Goal: Contribute content

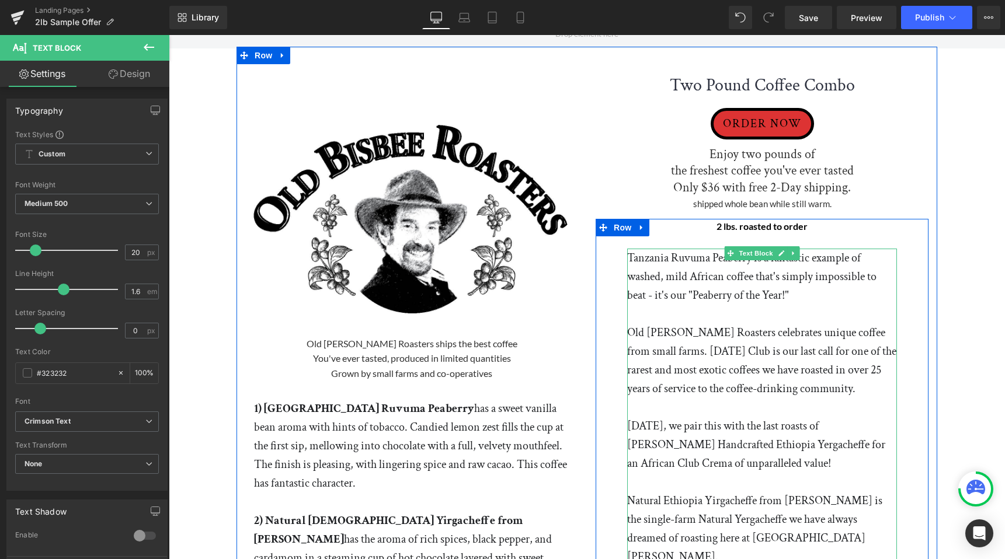
click at [630, 257] on p "Tanzania Ruvuma Peaberry is a fantastic example of washed, mild African coffee …" at bounding box center [762, 277] width 270 height 56
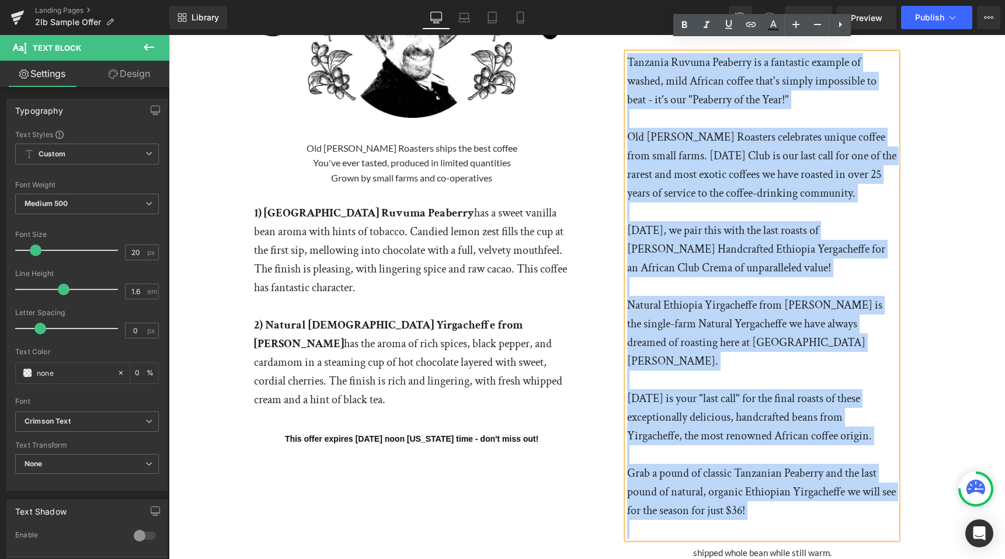
scroll to position [213, 0]
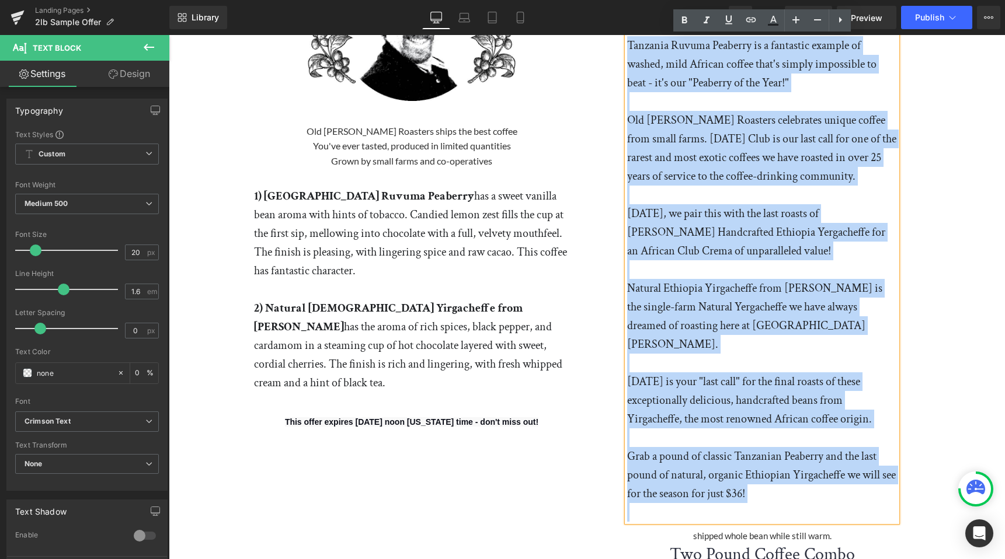
drag, startPoint x: 629, startPoint y: 254, endPoint x: 794, endPoint y: 488, distance: 286.1
click at [794, 488] on div "Tanzania Ruvuma Peaberry is a fantastic example of washed, mild African coffee …" at bounding box center [762, 279] width 270 height 486
paste div "To enrich screen reader interactions, please activate Accessibility in Grammarl…"
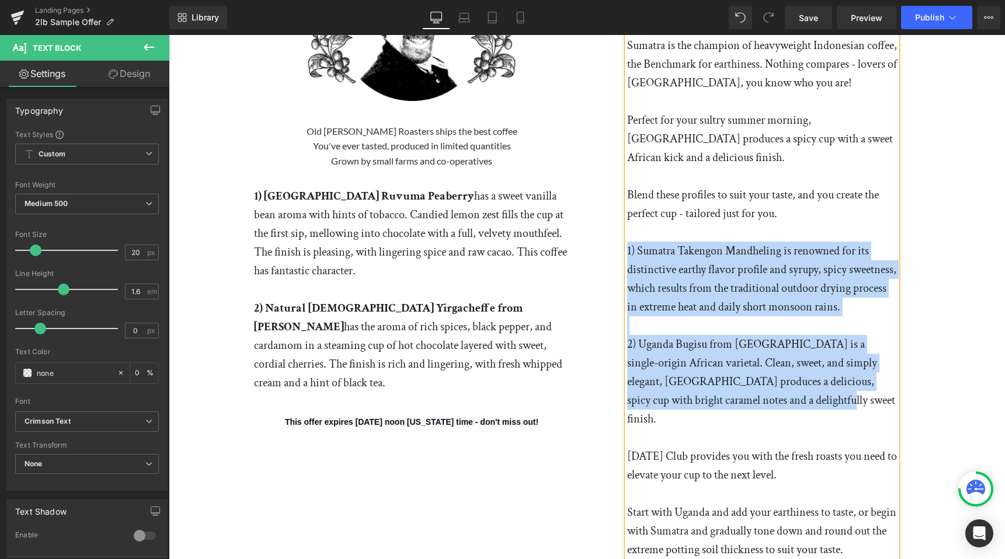
drag, startPoint x: 627, startPoint y: 229, endPoint x: 862, endPoint y: 400, distance: 290.6
click at [862, 400] on div "Sumatra is the champion of heavyweight Indonesian coffee, the Benchmark for ear…" at bounding box center [762, 344] width 270 height 617
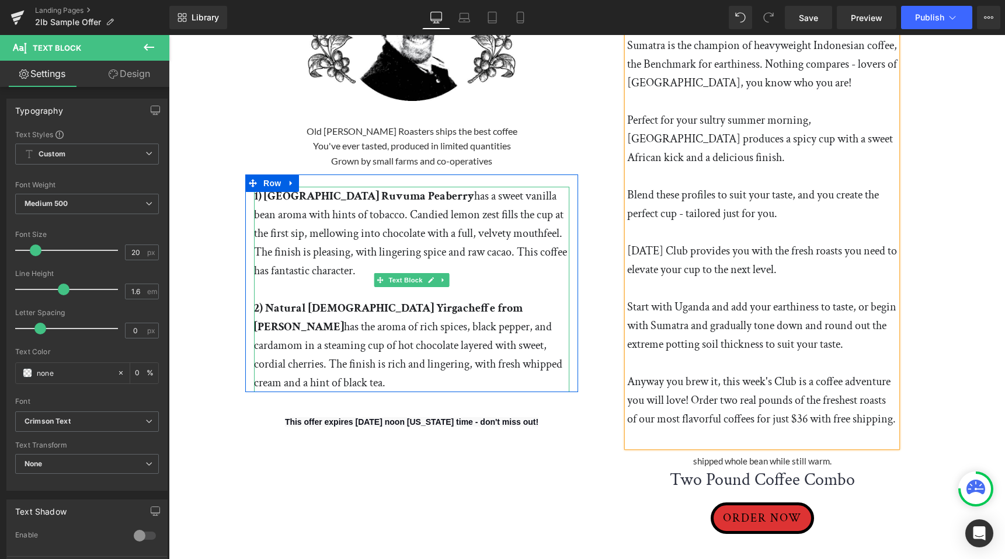
click at [306, 266] on p "1) [GEOGRAPHIC_DATA] Ruvuma Peaberry has a sweet vanilla bean aroma with hints …" at bounding box center [411, 233] width 315 height 93
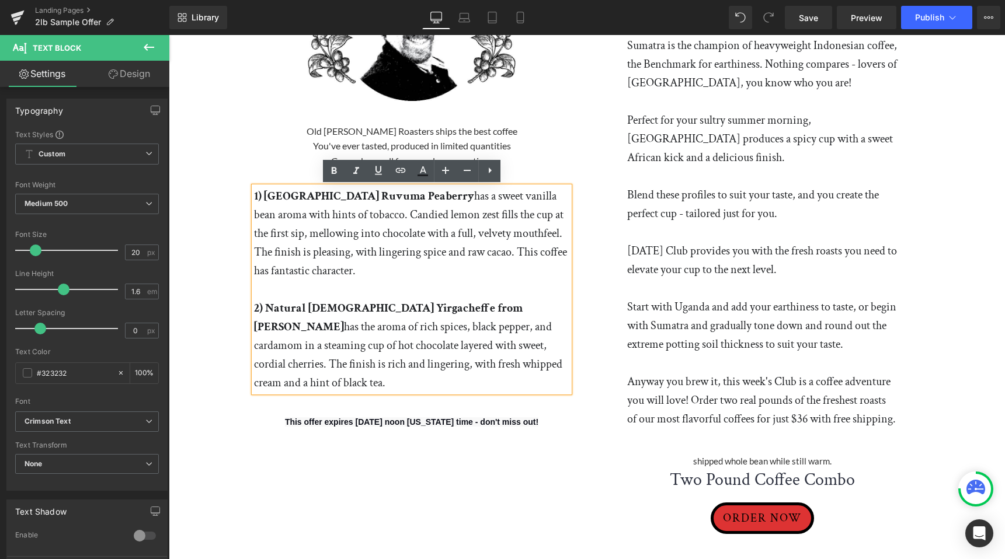
drag, startPoint x: 255, startPoint y: 193, endPoint x: 573, endPoint y: 368, distance: 363.2
click at [573, 368] on div "1) [GEOGRAPHIC_DATA] Ruvuma Peaberry has a sweet vanilla bean aroma with hints …" at bounding box center [411, 290] width 333 height 206
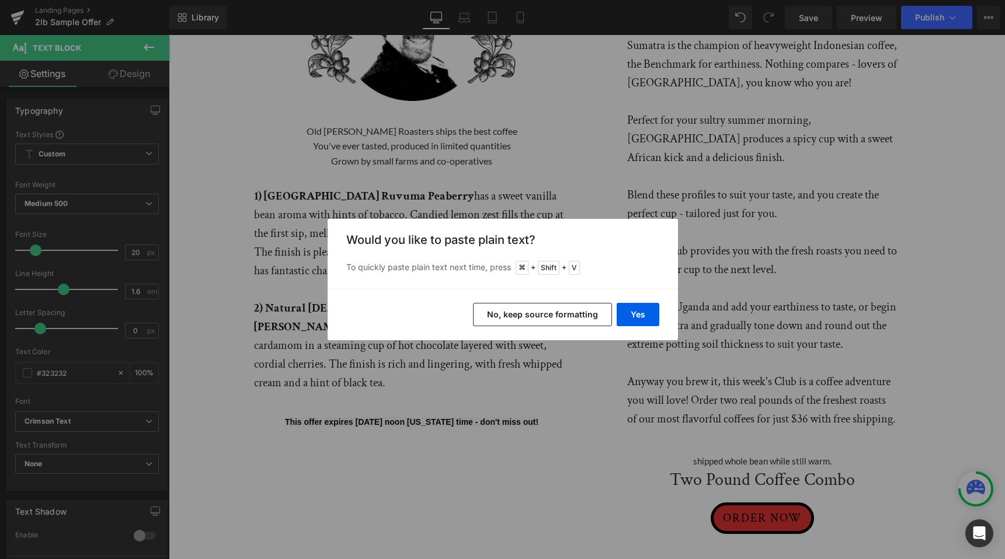
click at [567, 310] on button "No, keep source formatting" at bounding box center [542, 314] width 139 height 23
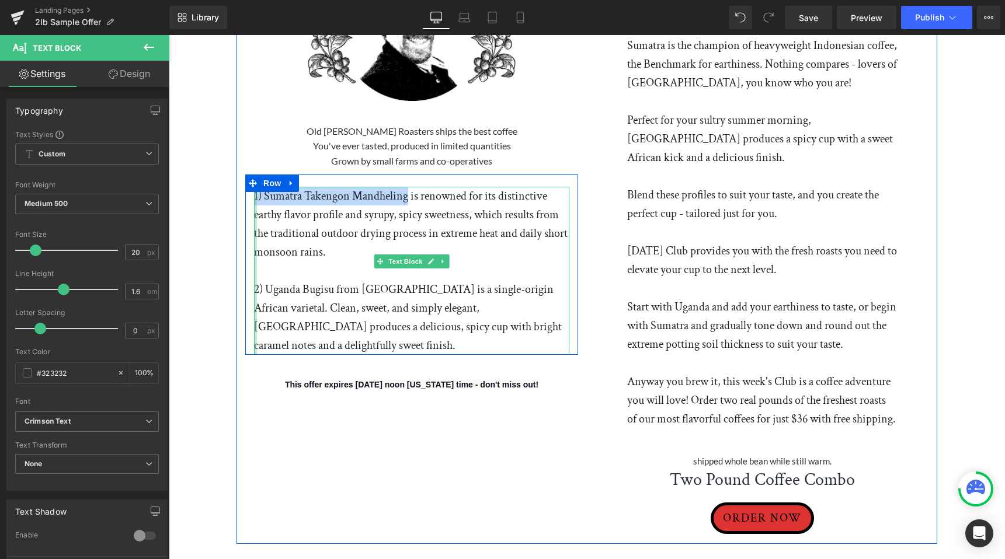
drag, startPoint x: 409, startPoint y: 197, endPoint x: 255, endPoint y: 196, distance: 153.6
click at [255, 196] on div "1) Sumatra Takengon Mandheling is renowned for its distinctive earthy flavor pr…" at bounding box center [411, 271] width 315 height 168
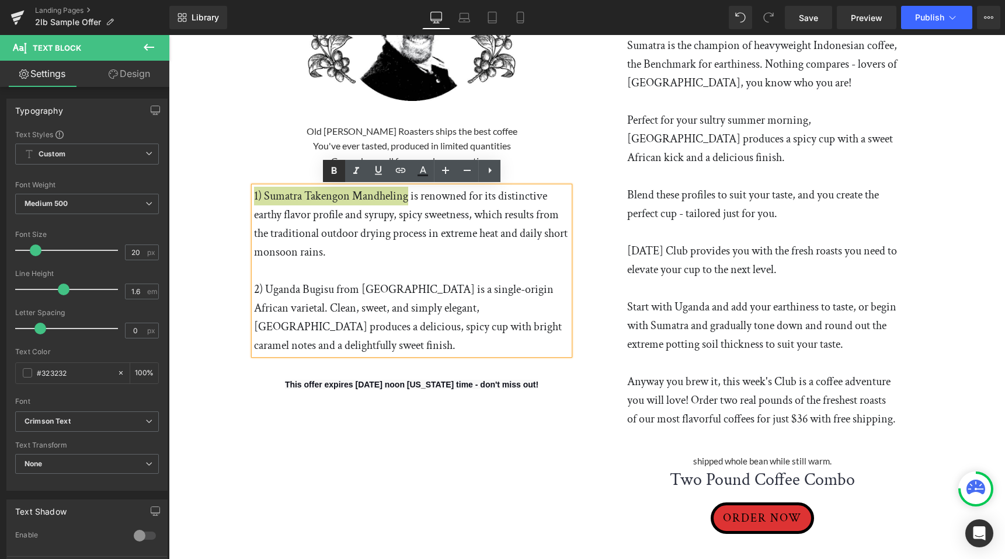
click at [333, 172] on icon at bounding box center [334, 170] width 5 height 7
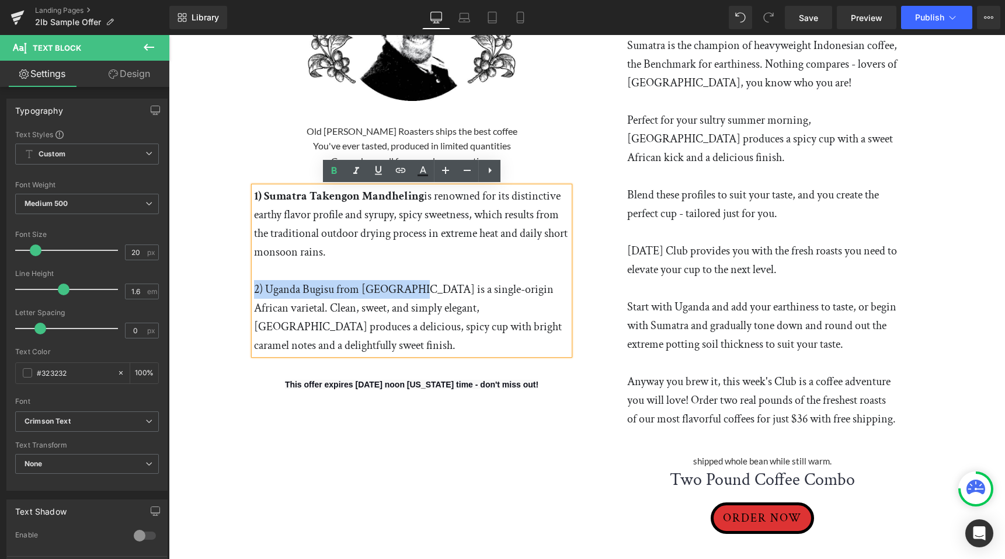
drag, startPoint x: 255, startPoint y: 288, endPoint x: 404, endPoint y: 297, distance: 149.1
click at [404, 297] on p "2) Uganda Bugisu from [GEOGRAPHIC_DATA] is a single-origin African varietal. Cl…" at bounding box center [411, 317] width 315 height 75
click at [335, 172] on icon at bounding box center [334, 171] width 14 height 14
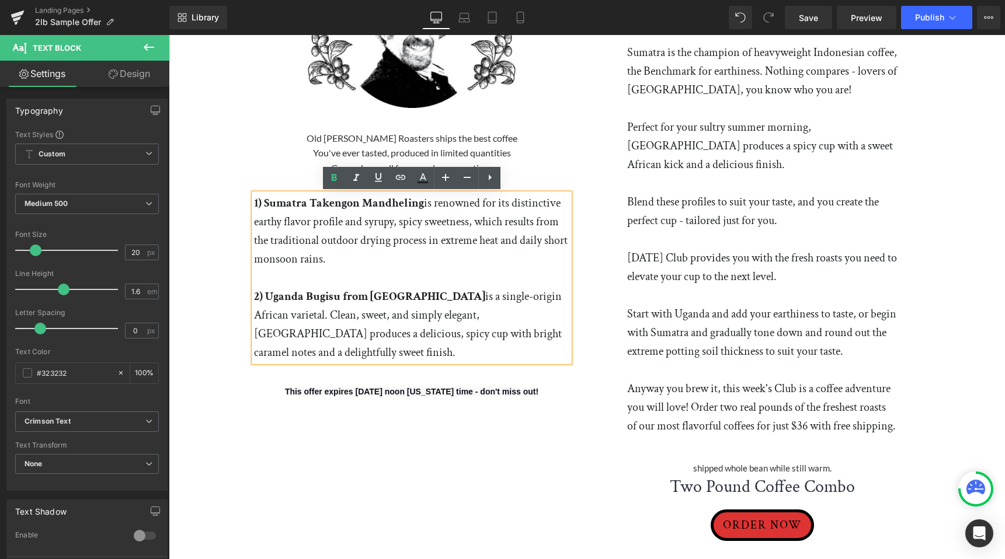
scroll to position [192, 0]
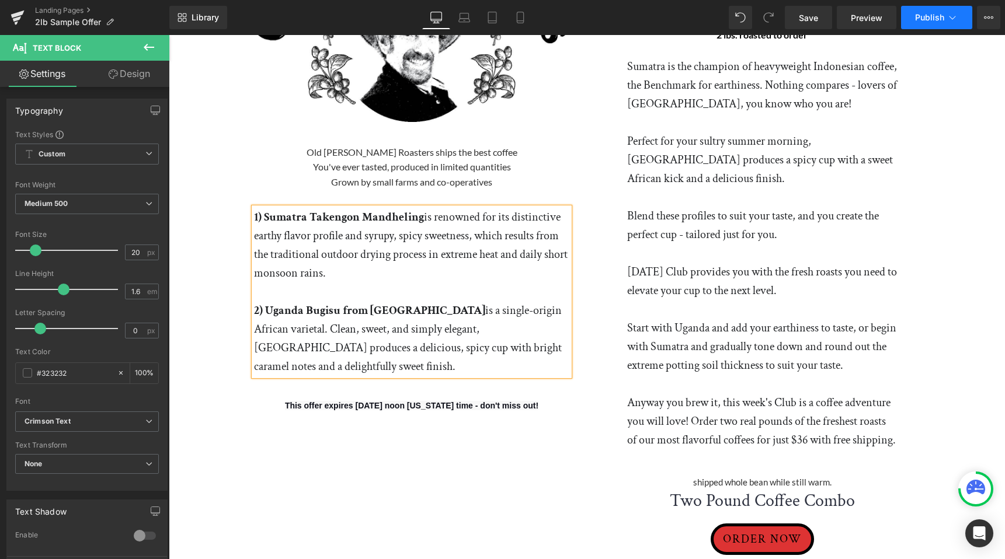
click at [935, 14] on span "Publish" at bounding box center [929, 17] width 29 height 9
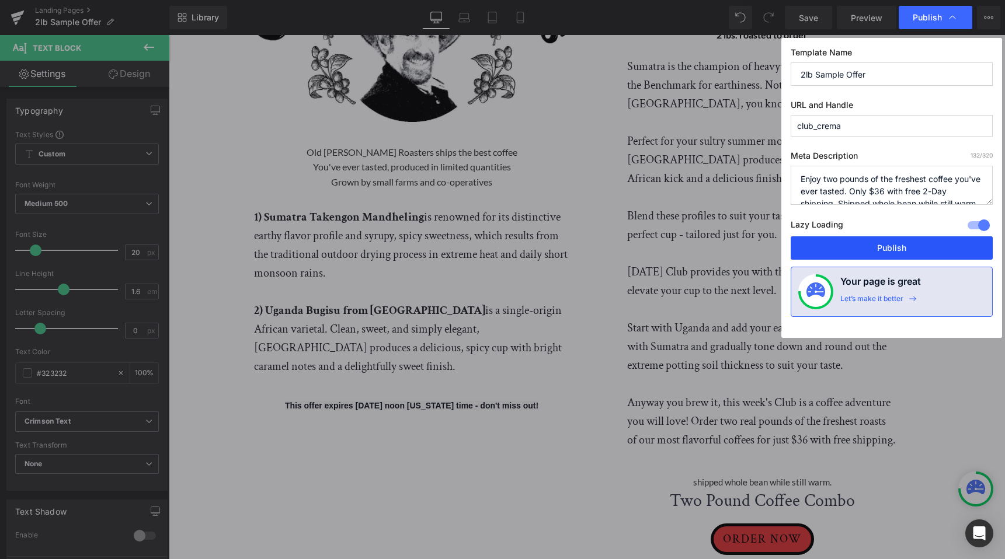
click at [879, 248] on button "Publish" at bounding box center [892, 247] width 202 height 23
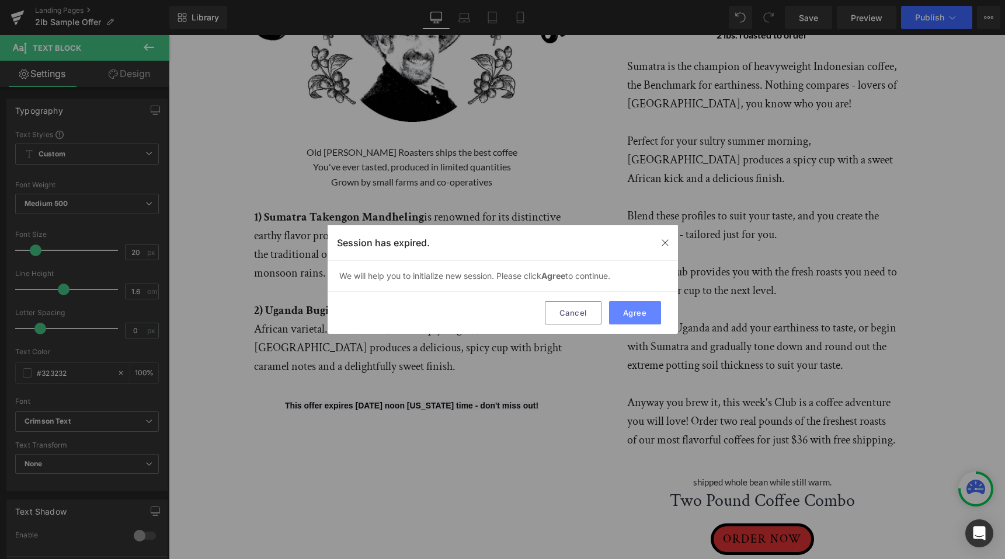
click at [628, 319] on button "Agree" at bounding box center [635, 312] width 52 height 23
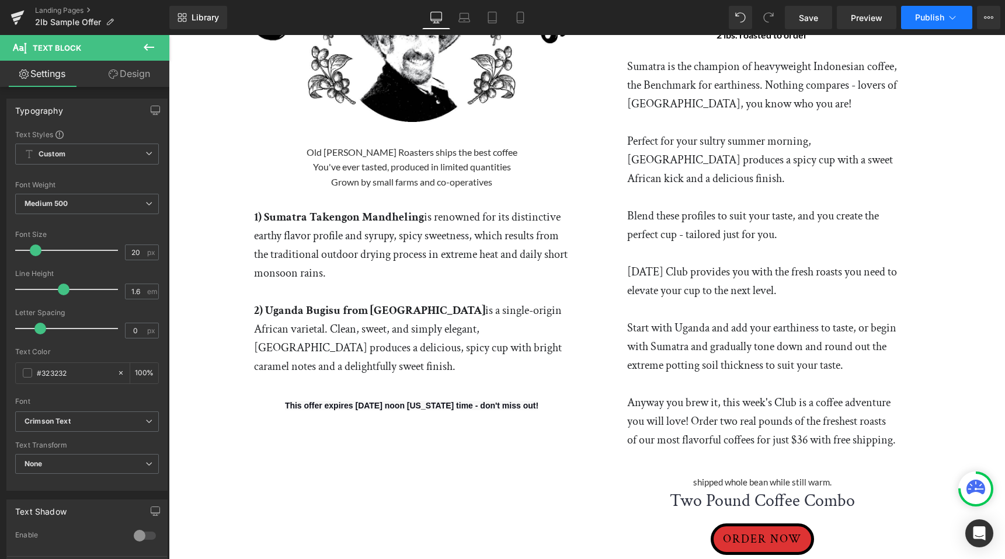
click at [943, 15] on span "Publish" at bounding box center [929, 17] width 29 height 9
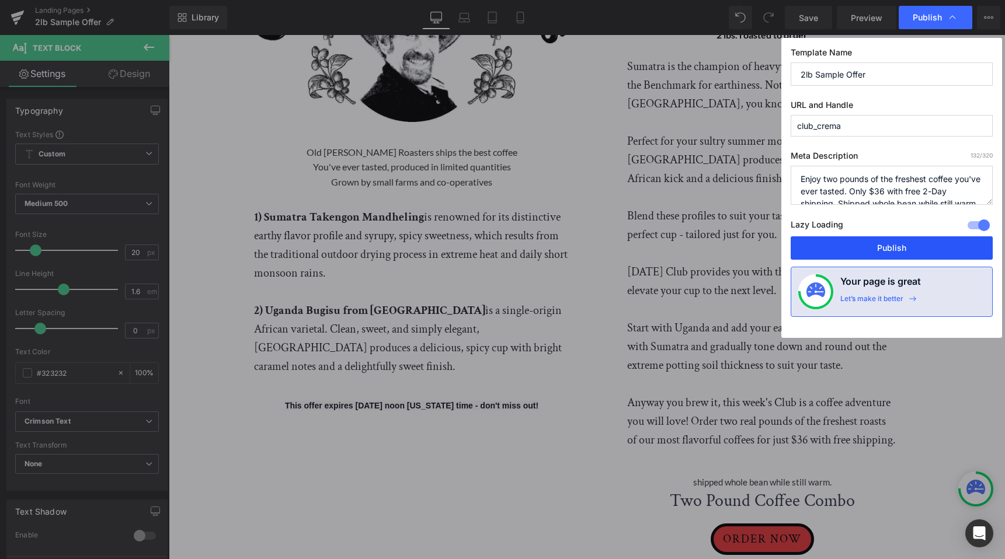
click at [892, 246] on button "Publish" at bounding box center [892, 247] width 202 height 23
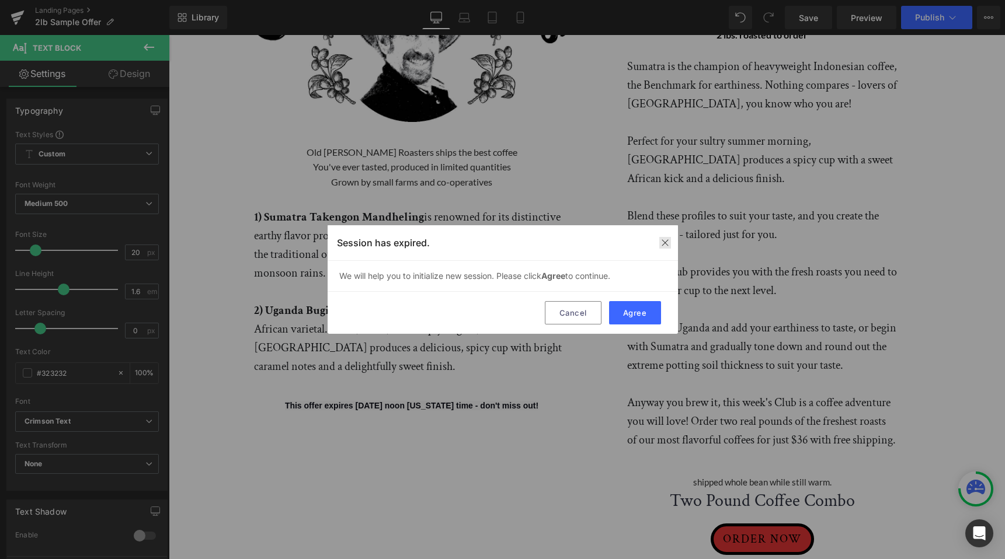
click at [664, 243] on img at bounding box center [664, 242] width 9 height 9
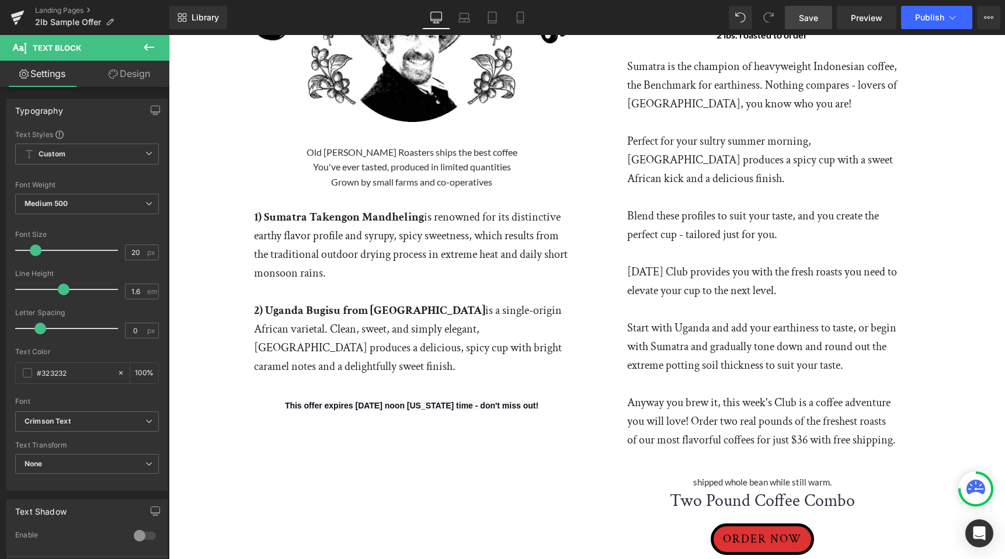
click at [818, 16] on span "Save" at bounding box center [808, 18] width 19 height 12
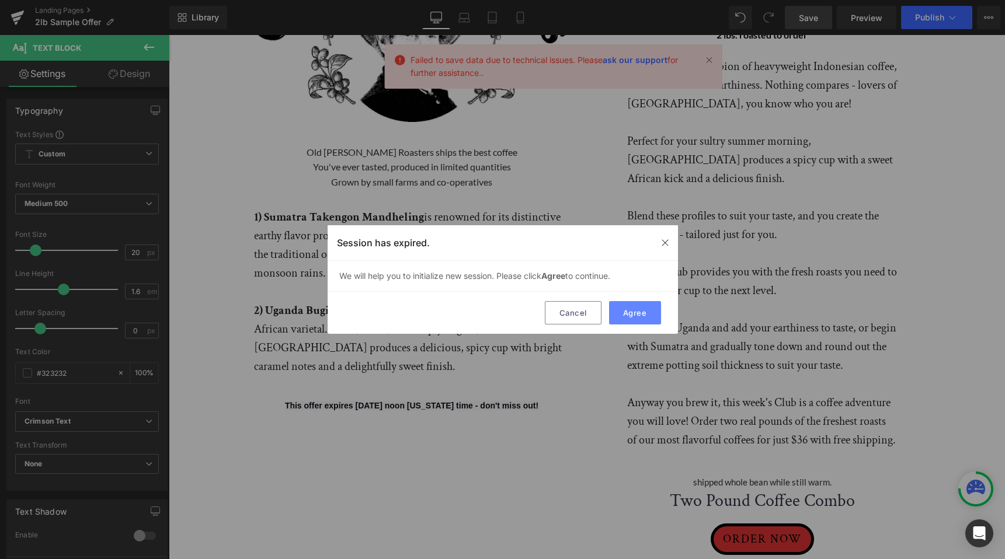
click at [635, 320] on button "Agree" at bounding box center [635, 312] width 52 height 23
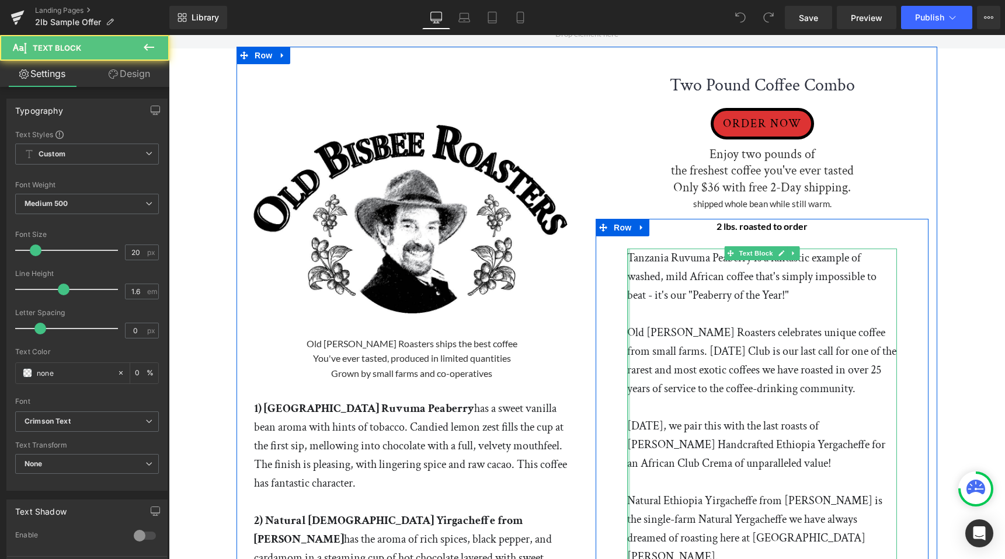
click at [629, 256] on div at bounding box center [628, 492] width 3 height 486
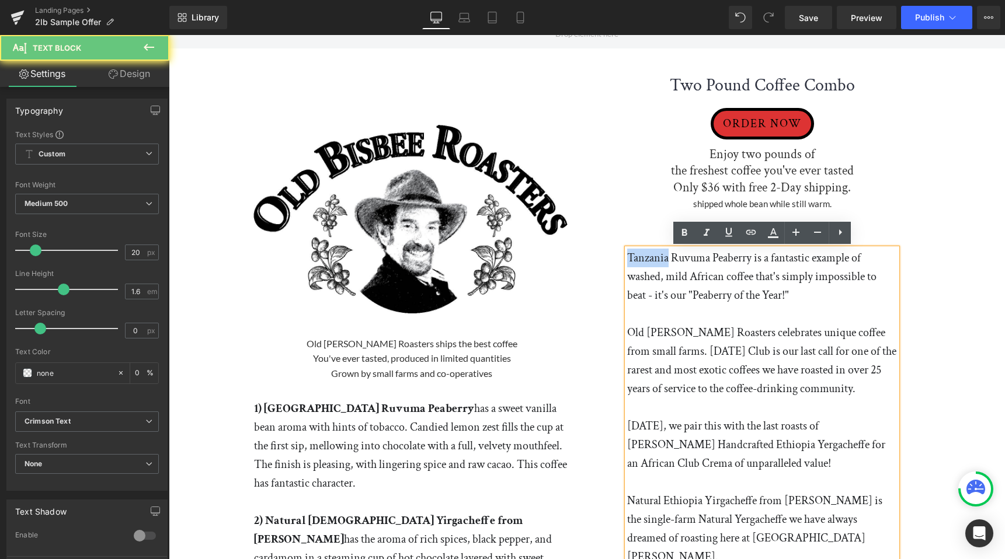
click at [628, 257] on p "Tanzania Ruvuma Peaberry is a fantastic example of washed, mild African coffee …" at bounding box center [762, 277] width 270 height 56
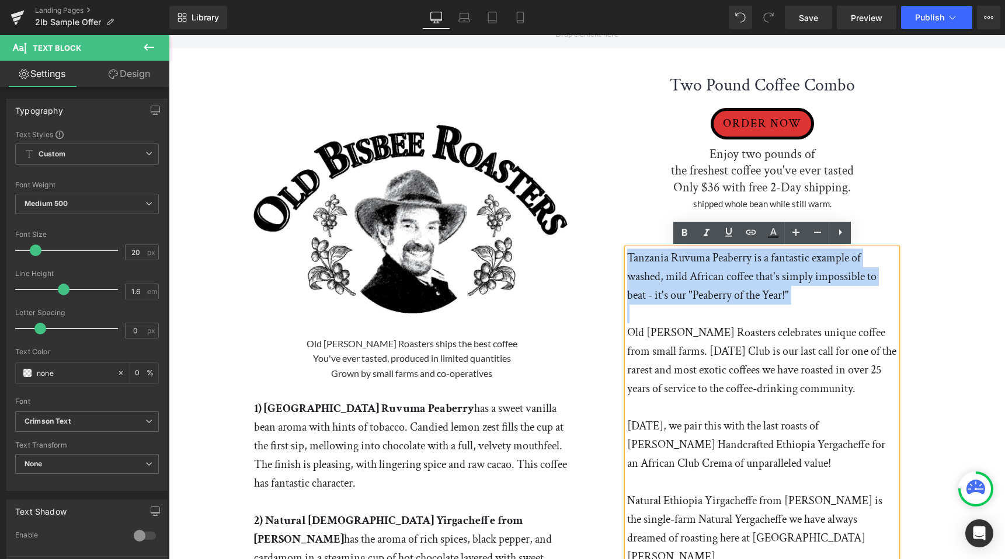
click at [628, 257] on p "Tanzania Ruvuma Peaberry is a fantastic example of washed, mild African coffee …" at bounding box center [762, 277] width 270 height 56
click at [629, 257] on p "Tanzania Ruvuma Peaberry is a fantastic example of washed, mild African coffee …" at bounding box center [762, 277] width 270 height 56
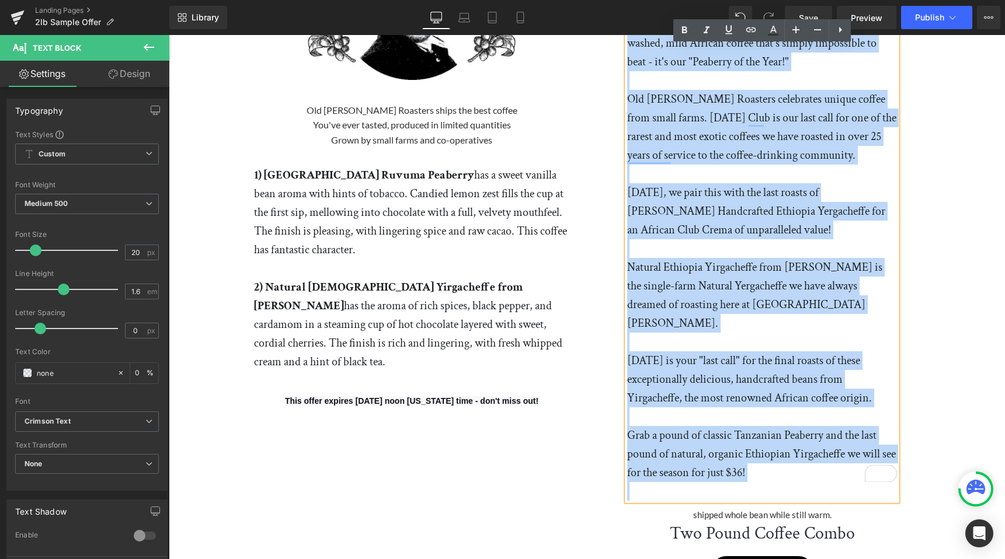
drag, startPoint x: 630, startPoint y: 257, endPoint x: 739, endPoint y: 559, distance: 320.8
click at [739, 559] on div "Two Pound Coffee Combo (P) Title ORDER NOW (P) Cart Button Product Enjoy two po…" at bounding box center [762, 204] width 350 height 768
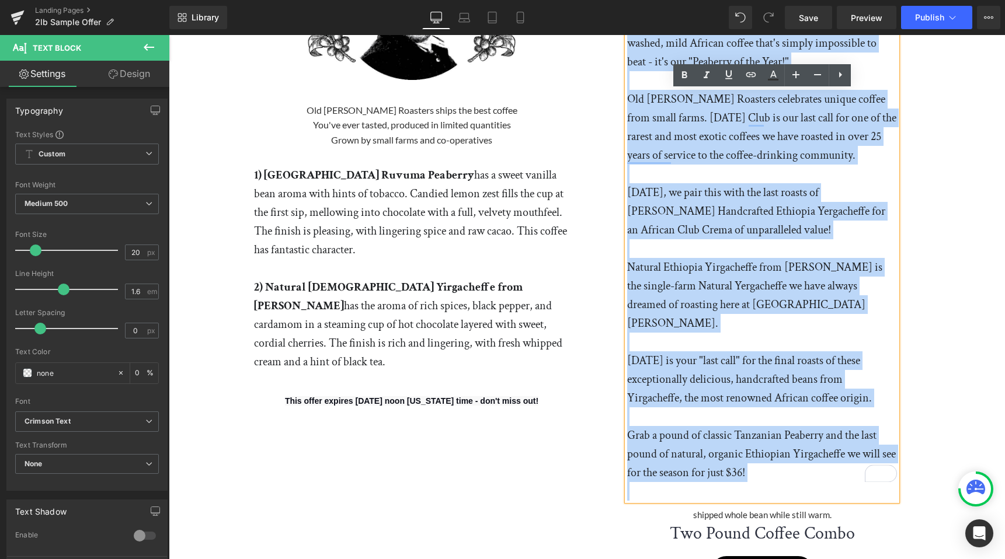
scroll to position [239, 0]
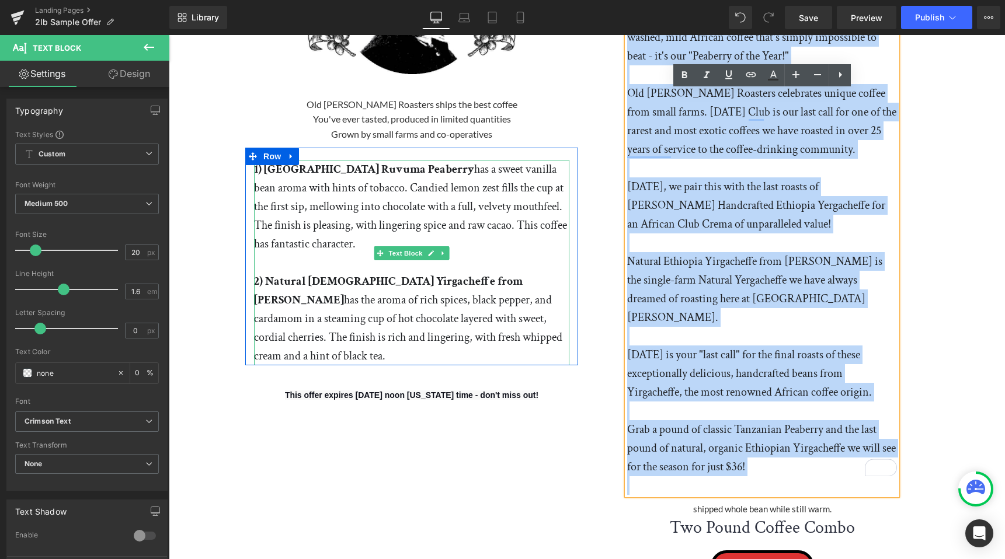
click at [565, 338] on p "2) Natural Ethiopia Yirgacheffe from Tewabech Tilo has the aroma of rich spices…" at bounding box center [411, 318] width 315 height 93
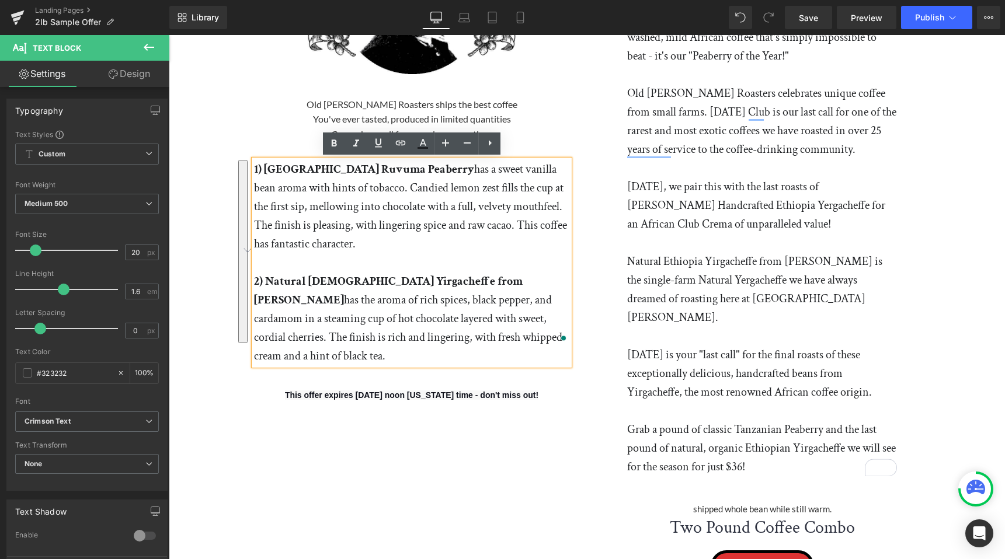
drag, startPoint x: 565, startPoint y: 338, endPoint x: 244, endPoint y: 168, distance: 363.3
click at [244, 168] on div "Image Old Bisbee Roasters ships the best coffee You've ever tasted, produced in…" at bounding box center [411, 120] width 350 height 612
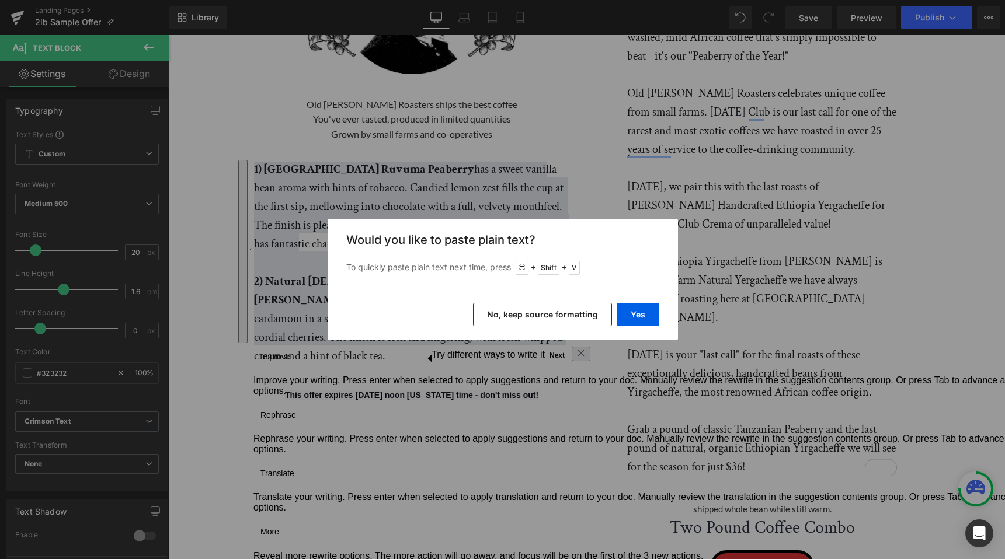
click at [582, 318] on button "No, keep source formatting" at bounding box center [542, 314] width 139 height 23
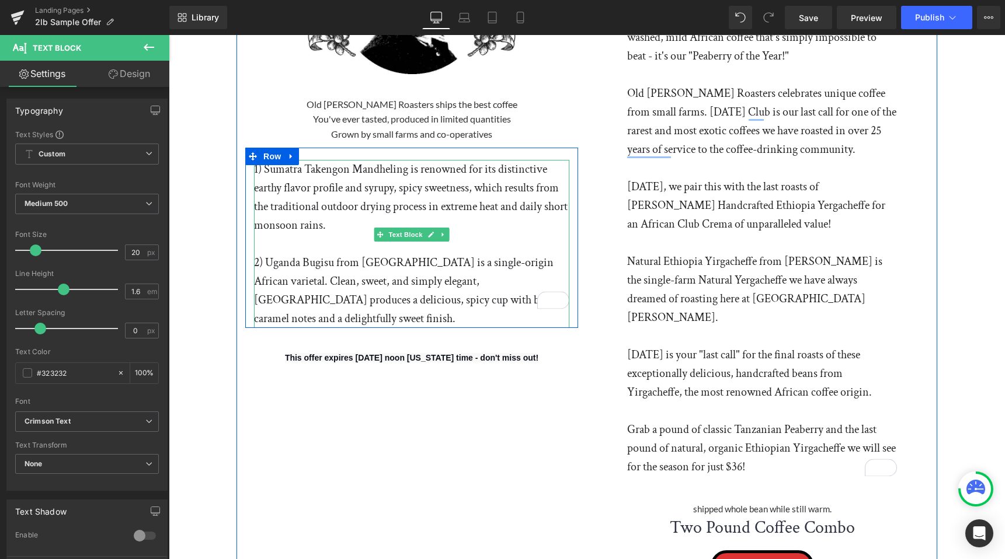
click at [269, 179] on p "1) Sumatra Takengon Mandheling is renowned for its distinctive earthy flavor pr…" at bounding box center [411, 197] width 315 height 75
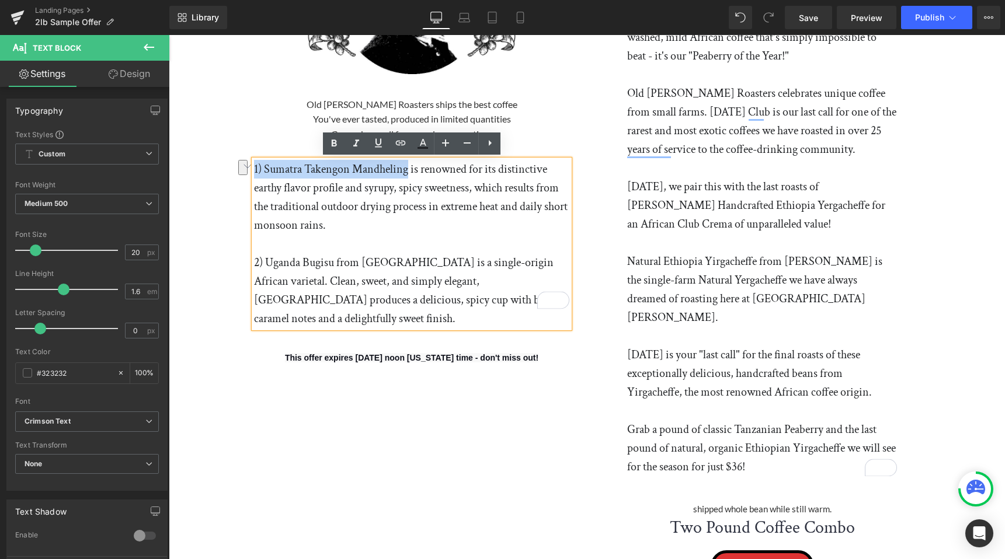
drag, startPoint x: 255, startPoint y: 166, endPoint x: 409, endPoint y: 170, distance: 154.2
click at [409, 170] on p "1) Sumatra Takengon Mandheling is renowned for its distinctive earthy flavor pr…" at bounding box center [411, 197] width 315 height 75
click at [338, 140] on icon at bounding box center [334, 144] width 14 height 14
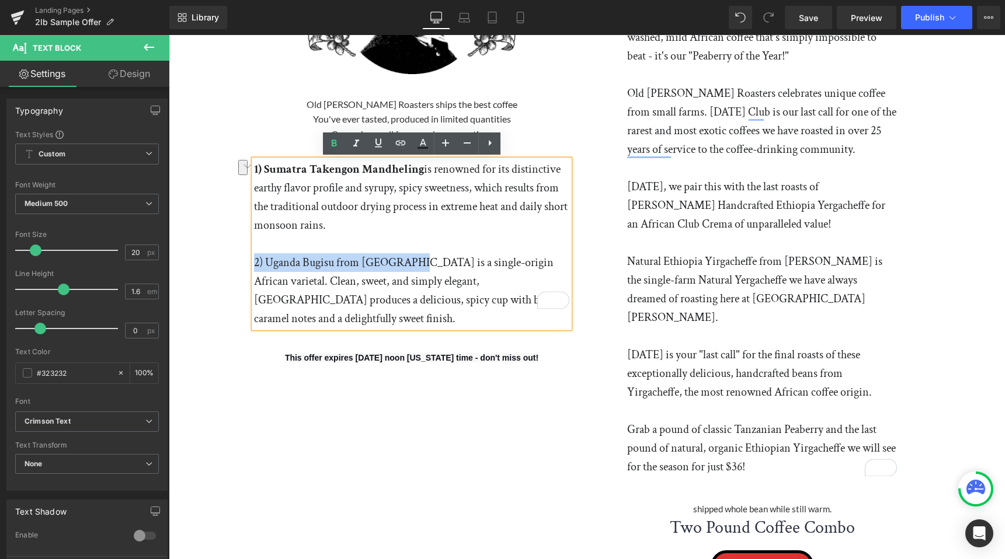
drag, startPoint x: 255, startPoint y: 259, endPoint x: 403, endPoint y: 267, distance: 148.5
click at [403, 267] on p "2) Uganda Bugisu from Sipi Falls is a single-origin African varietal. Clean, sw…" at bounding box center [411, 290] width 315 height 75
click at [337, 148] on icon at bounding box center [334, 144] width 14 height 14
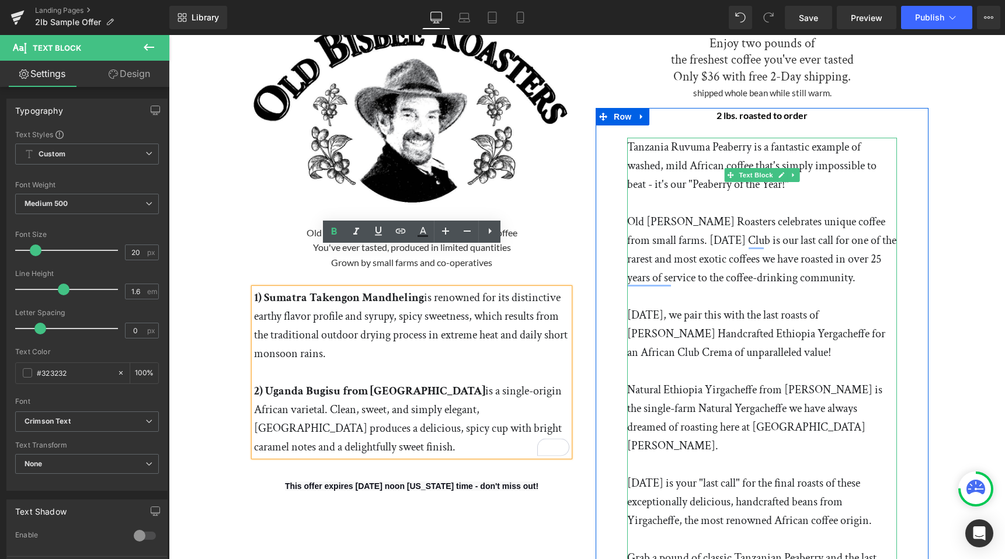
scroll to position [0, 0]
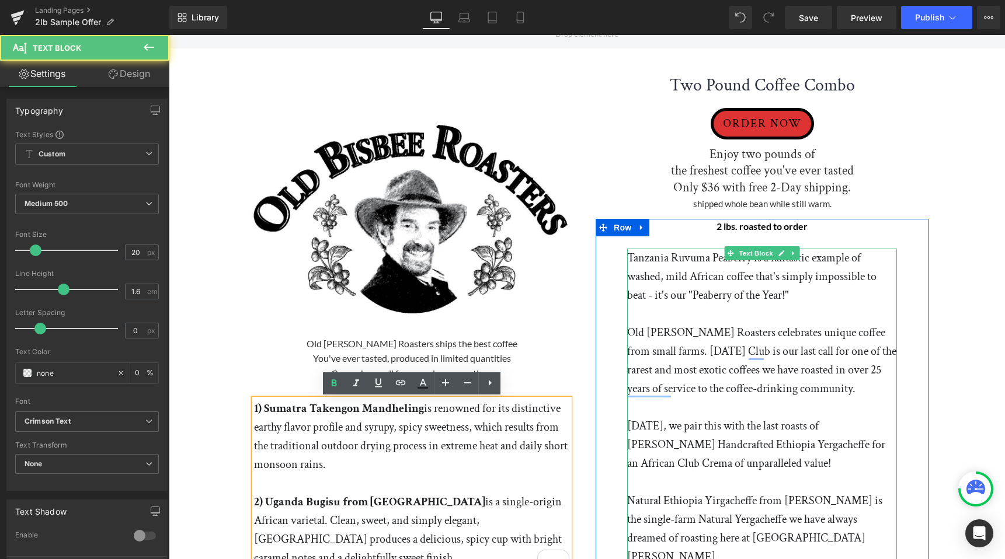
click at [634, 257] on p "Tanzania Ruvuma Peaberry is a fantastic example of washed, mild African coffee …" at bounding box center [762, 277] width 270 height 56
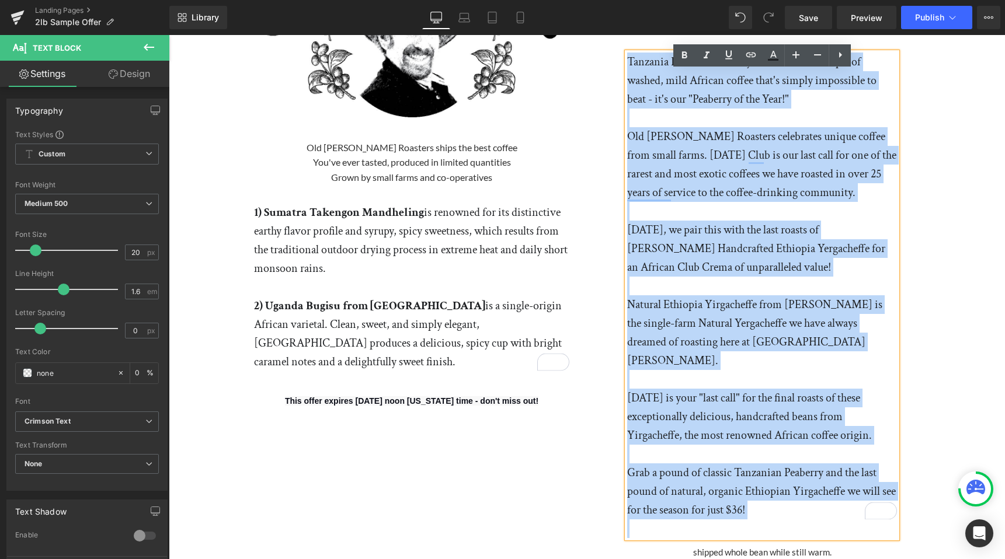
scroll to position [222, 0]
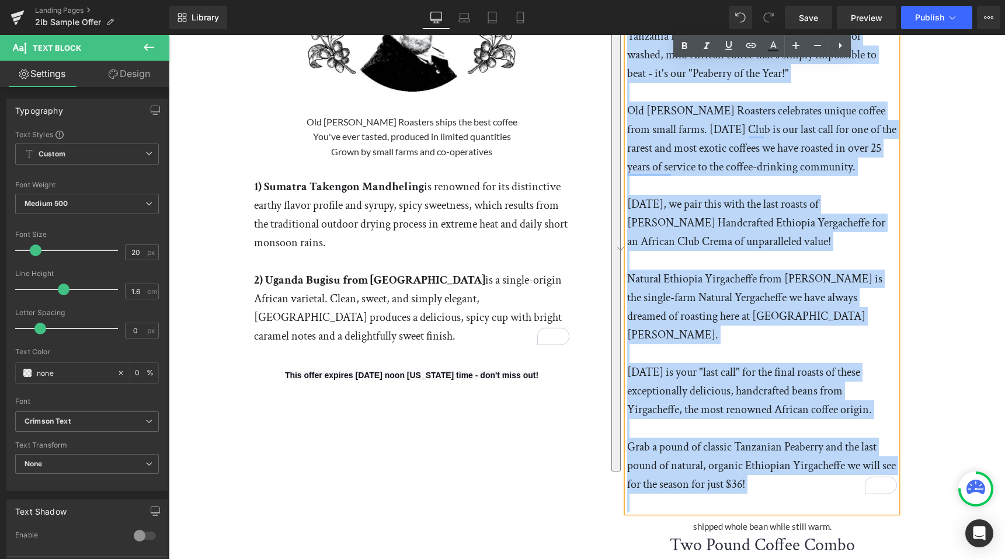
drag, startPoint x: 629, startPoint y: 255, endPoint x: 823, endPoint y: 480, distance: 297.7
click at [823, 480] on div "Tanzania Ruvuma Peaberry is a fantastic example of washed, mild African coffee …" at bounding box center [762, 270] width 270 height 486
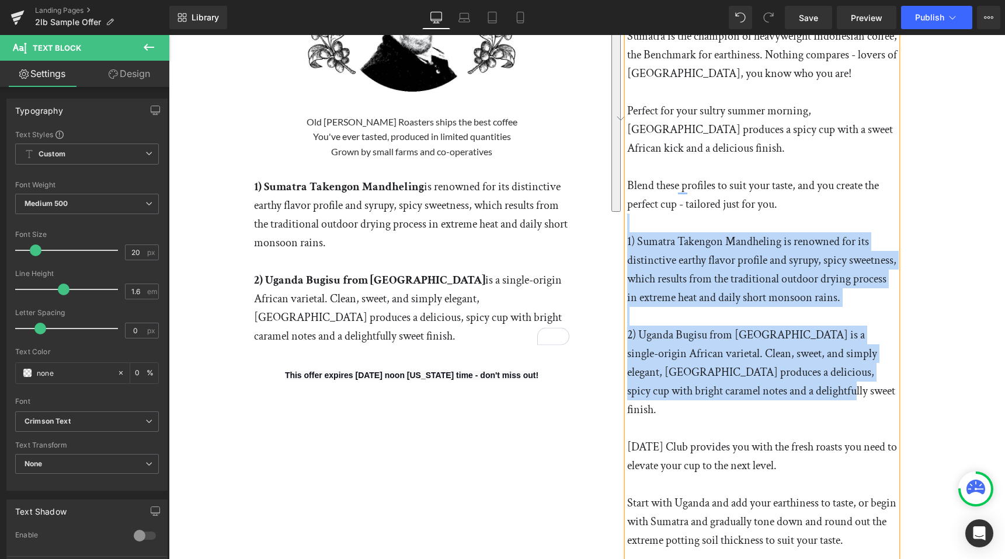
drag, startPoint x: 771, startPoint y: 391, endPoint x: 682, endPoint y: 208, distance: 203.2
click at [682, 207] on div "Sumatra is the champion of heavyweight Indonesian coffee, the Benchmark for ear…" at bounding box center [762, 326] width 270 height 598
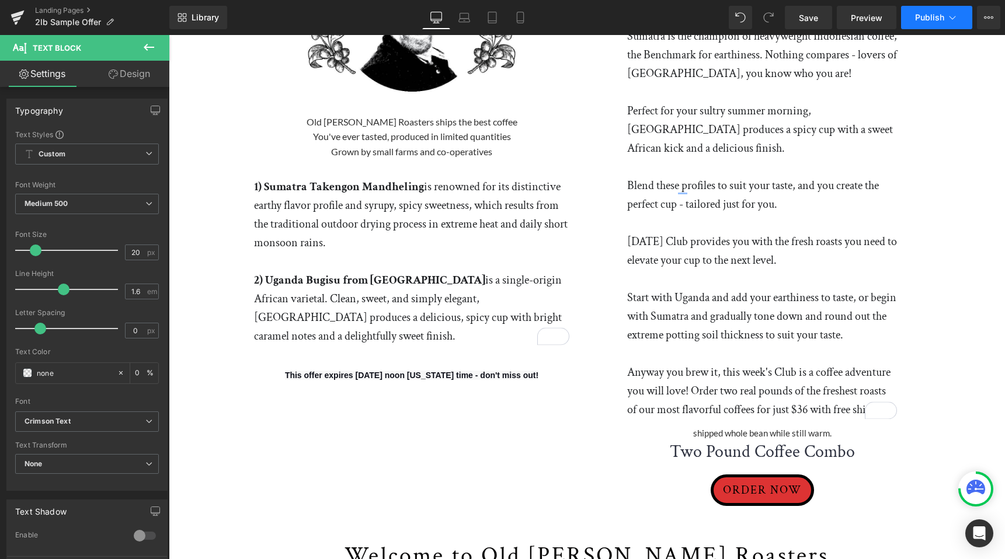
click at [935, 13] on span "Publish" at bounding box center [929, 17] width 29 height 9
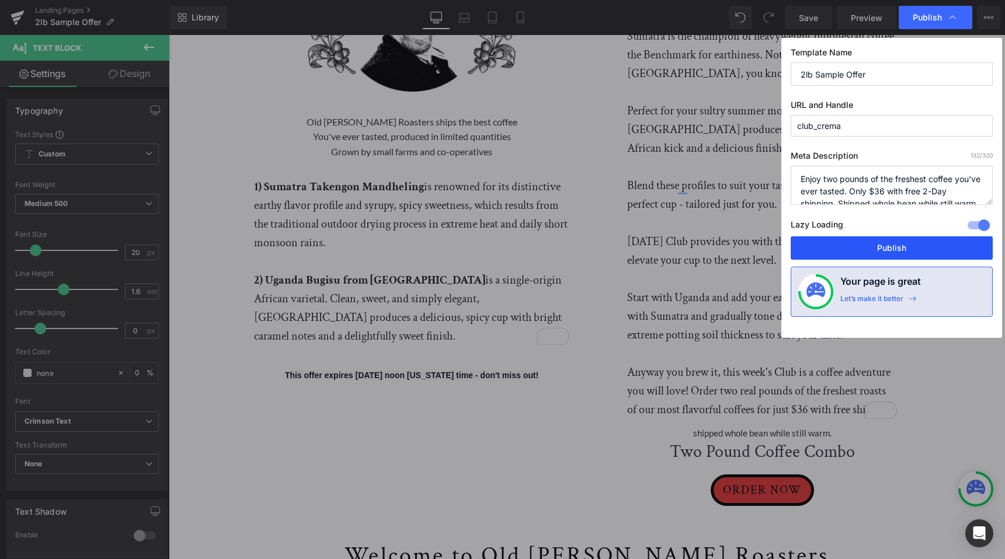
click at [896, 247] on button "Publish" at bounding box center [892, 247] width 202 height 23
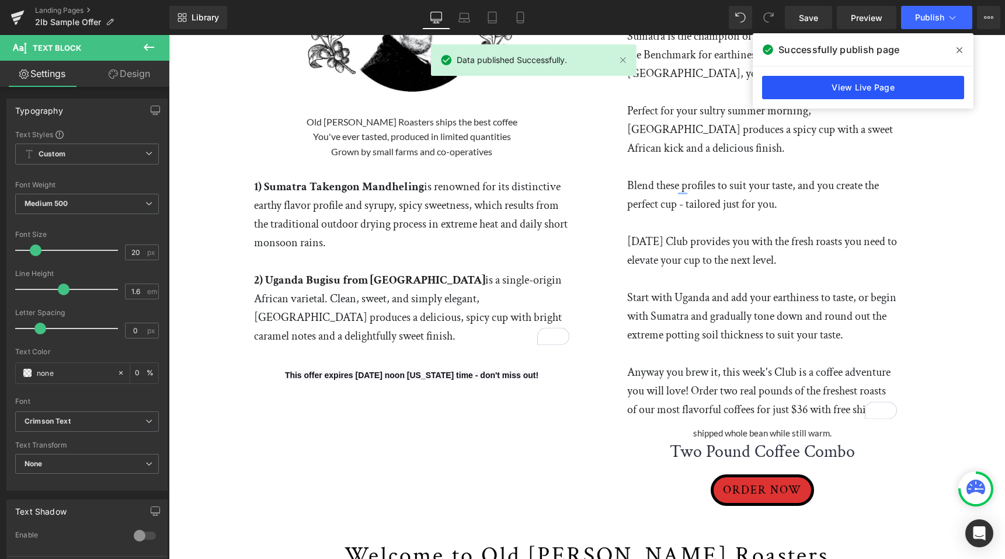
click at [861, 91] on link "View Live Page" at bounding box center [863, 87] width 202 height 23
